Goal: Navigation & Orientation: Find specific page/section

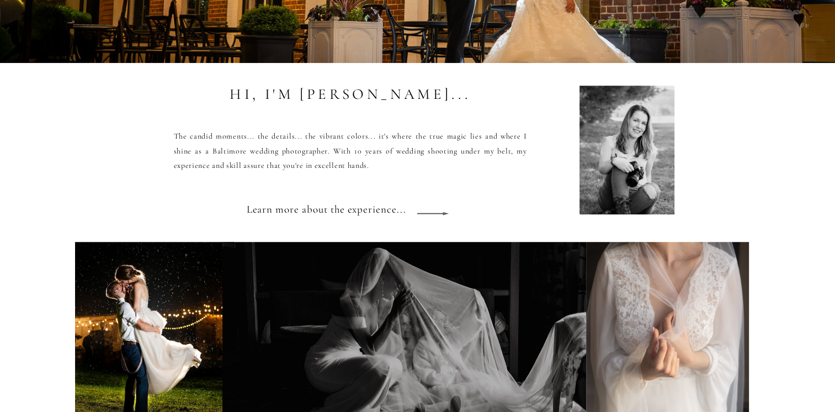
scroll to position [993, 0]
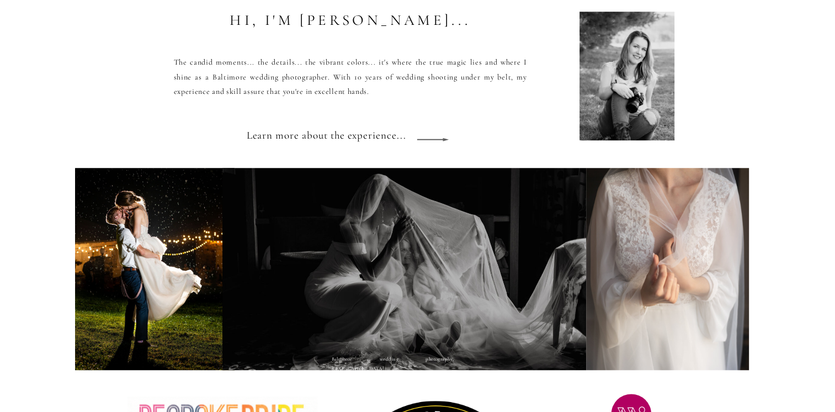
click at [164, 272] on div at bounding box center [154, 268] width 159 height 217
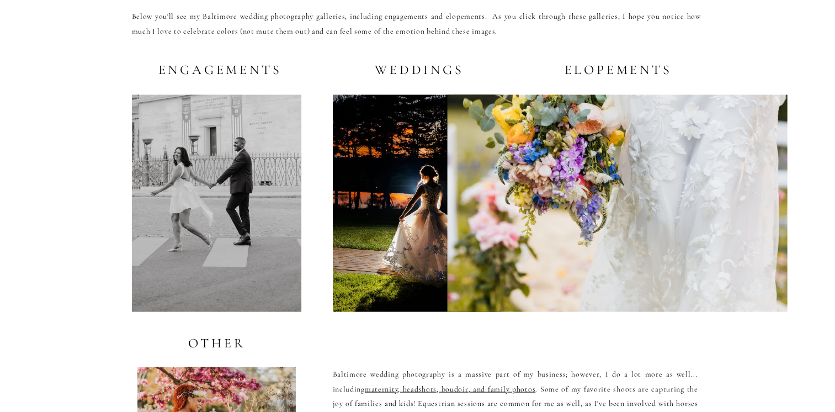
scroll to position [2152, 0]
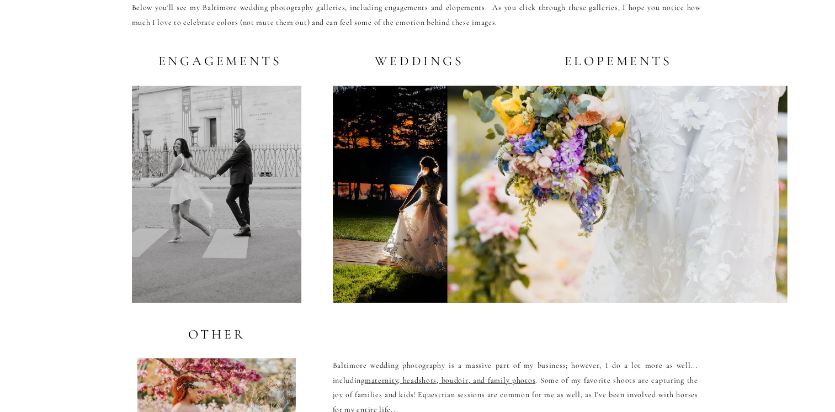
click at [225, 198] on div at bounding box center [216, 194] width 169 height 217
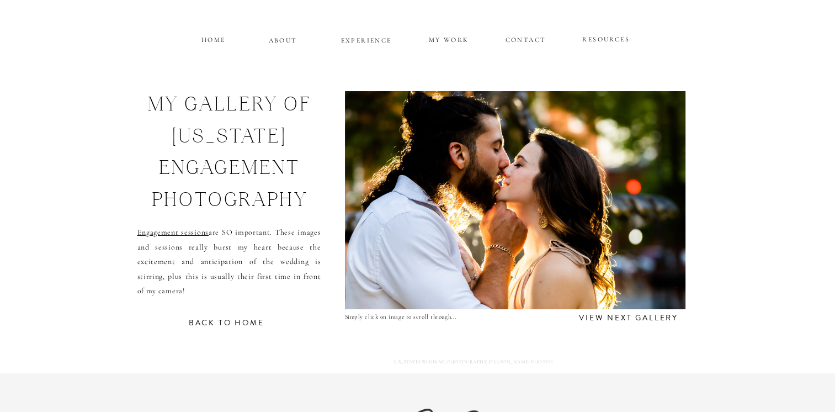
click at [620, 317] on h3 "view next gallery" at bounding box center [629, 316] width 108 height 10
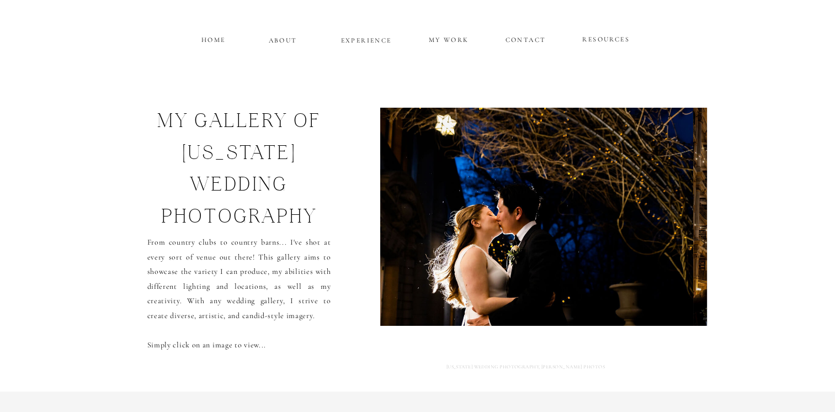
click at [450, 38] on p "MY WORK" at bounding box center [449, 39] width 42 height 10
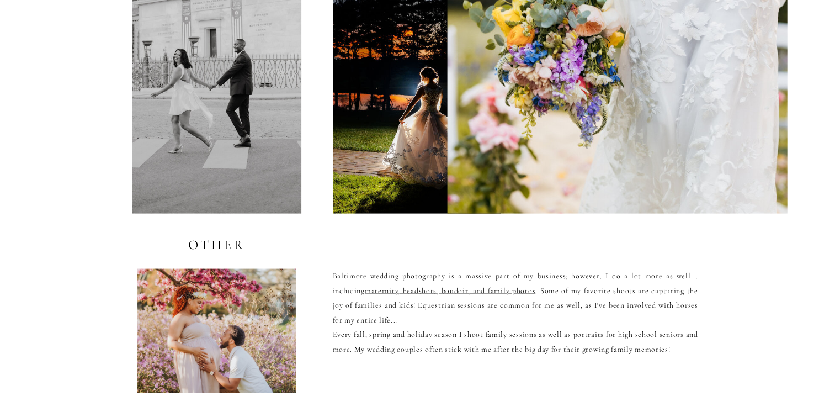
scroll to position [2305, 0]
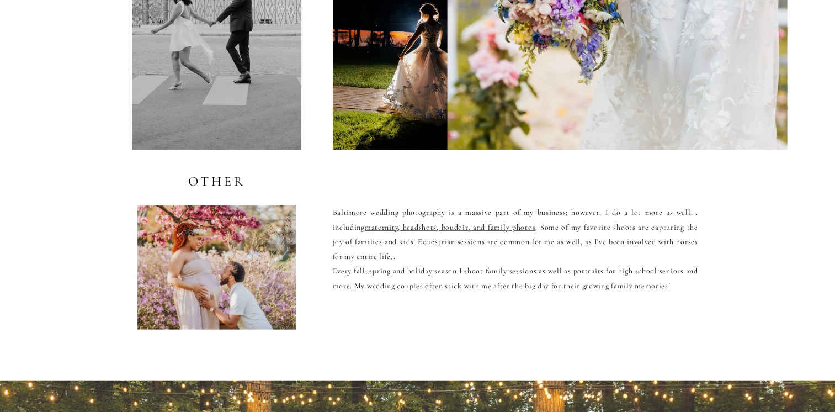
click at [219, 253] on div at bounding box center [216, 267] width 158 height 124
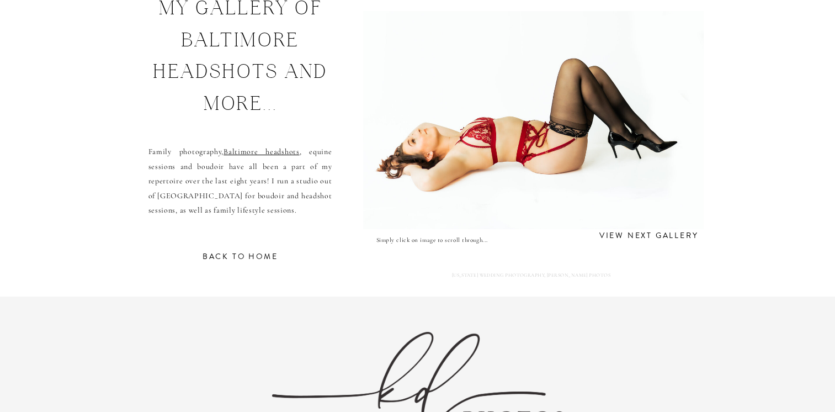
scroll to position [55, 0]
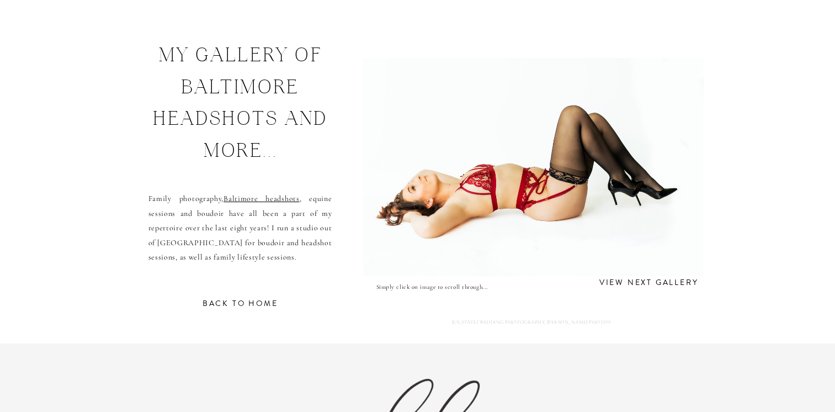
click at [623, 283] on h3 "view next gallery" at bounding box center [648, 281] width 109 height 10
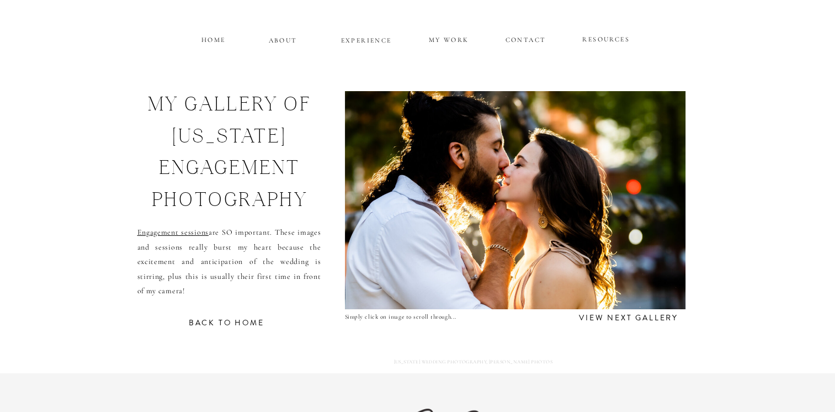
click at [638, 316] on h3 "view next gallery" at bounding box center [629, 316] width 108 height 10
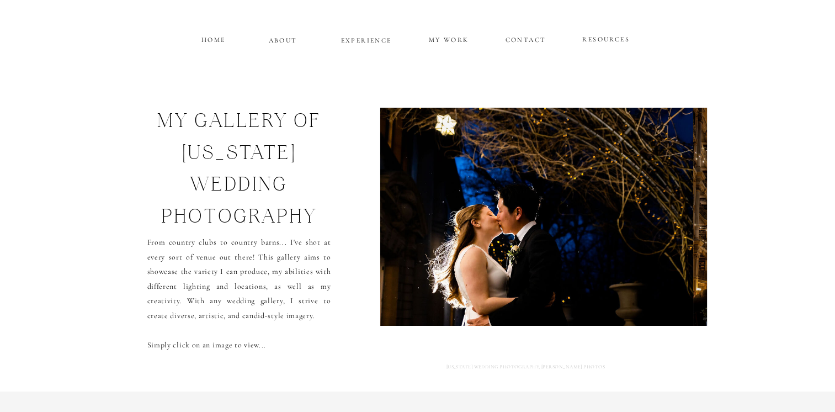
click at [287, 39] on p "ABOUT" at bounding box center [283, 38] width 29 height 9
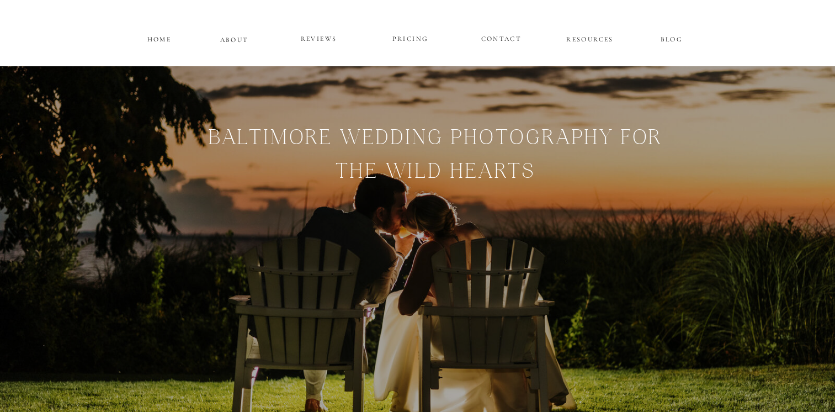
scroll to position [982, 0]
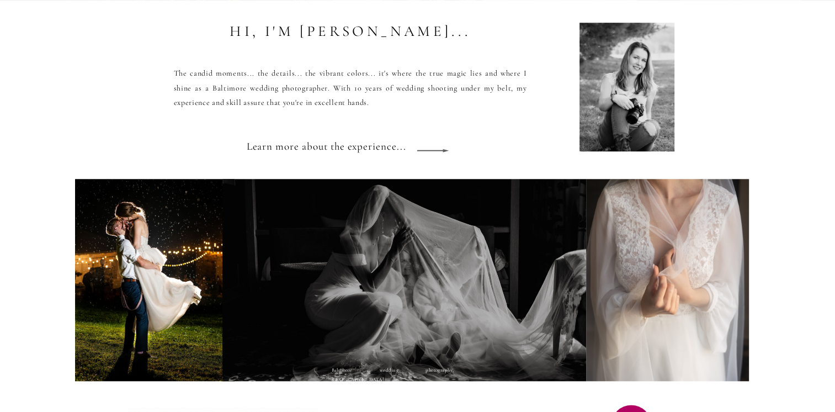
click at [447, 148] on icon at bounding box center [432, 150] width 49 height 41
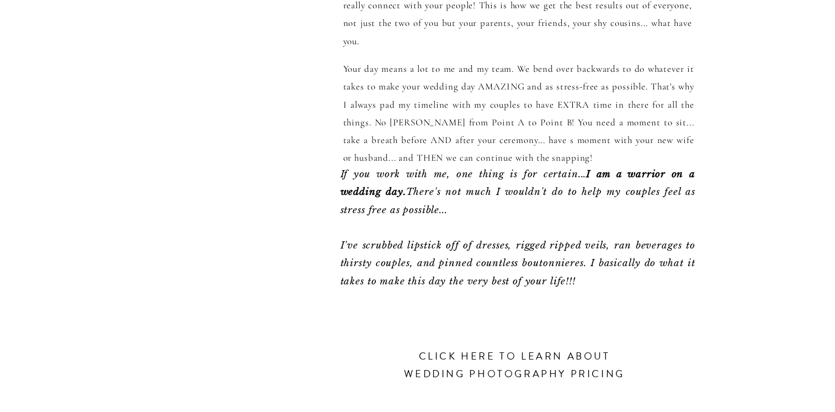
scroll to position [386, 0]
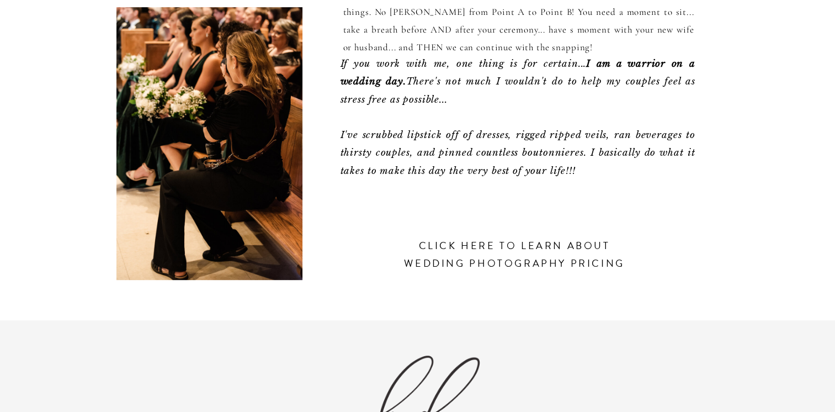
click at [480, 253] on h3 "click here to learn about wedding photography pricing" at bounding box center [514, 264] width 233 height 55
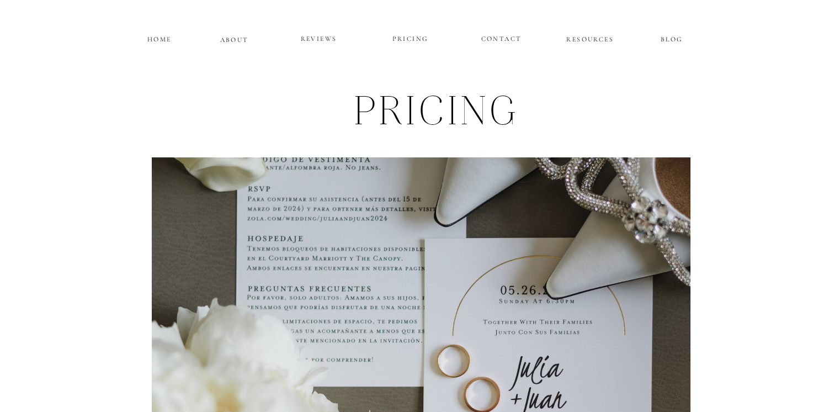
click at [575, 38] on p "RESOURCES" at bounding box center [590, 37] width 50 height 9
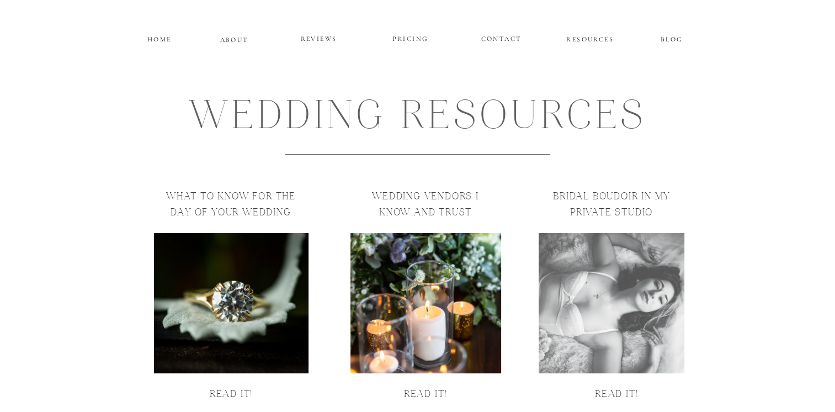
click at [157, 38] on p "HOME" at bounding box center [160, 37] width 28 height 9
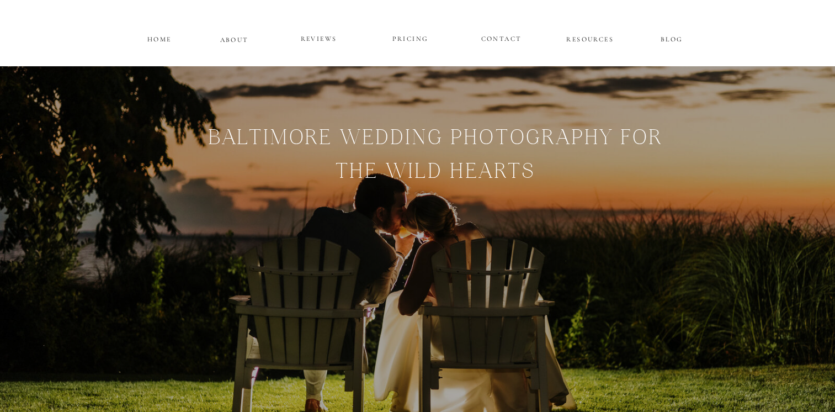
click at [672, 39] on p "BLOG" at bounding box center [672, 37] width 50 height 9
